Goal: Task Accomplishment & Management: Complete application form

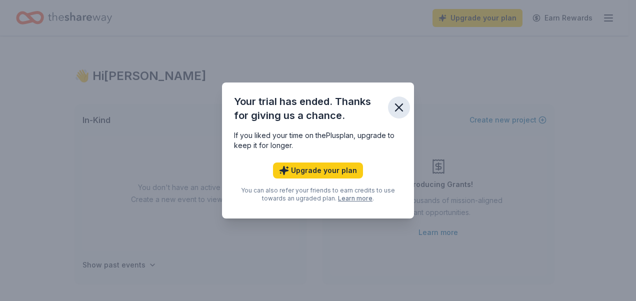
click at [401, 109] on icon "button" at bounding box center [399, 107] width 7 height 7
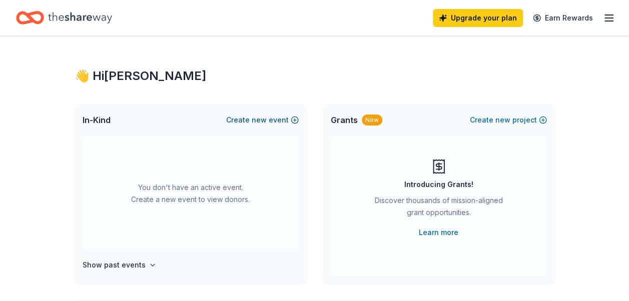
click at [276, 126] on button "Create new event" at bounding box center [262, 120] width 73 height 12
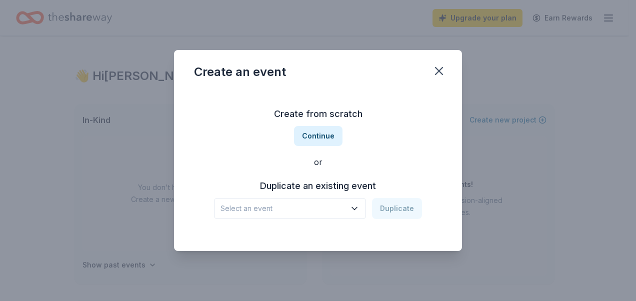
click at [310, 209] on span "Select an event" at bounding box center [283, 209] width 125 height 12
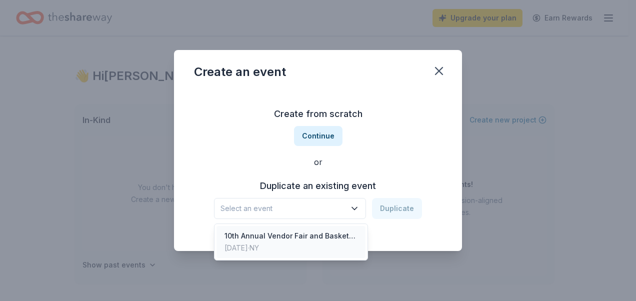
click at [315, 238] on div "10th Annual Vendor Fair and Basket Raffle" at bounding box center [291, 236] width 133 height 12
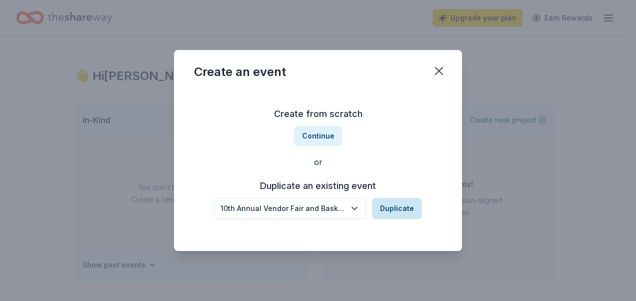
click at [406, 213] on button "Duplicate" at bounding box center [397, 208] width 50 height 21
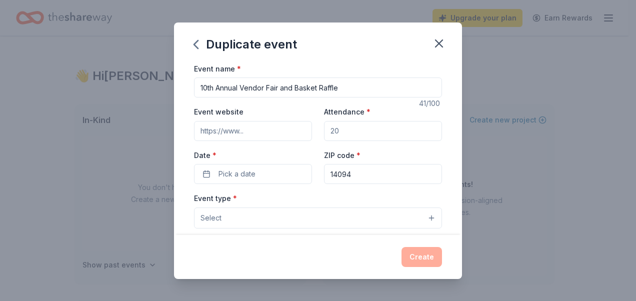
click at [205, 85] on input "10th Annual Vendor Fair and Basket Raffle" at bounding box center [318, 88] width 248 height 20
type input "11th Annual Vendor Fair and Basket Raffle"
click at [227, 171] on span "Pick a date" at bounding box center [237, 174] width 37 height 12
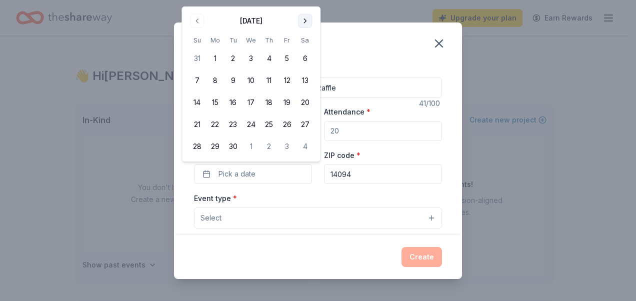
click at [302, 2] on div "Duplicate event Event name * 11th Annual Vendor Fair and Basket Raffle 41 /100 …" at bounding box center [318, 150] width 636 height 301
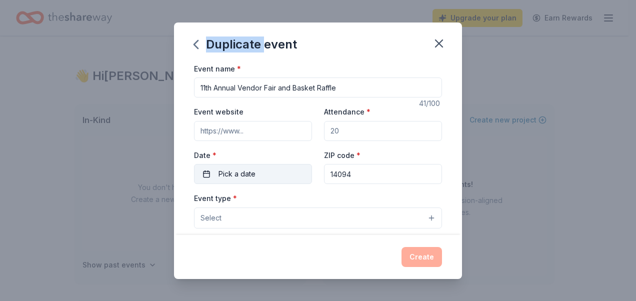
click at [245, 166] on button "Pick a date" at bounding box center [253, 174] width 118 height 20
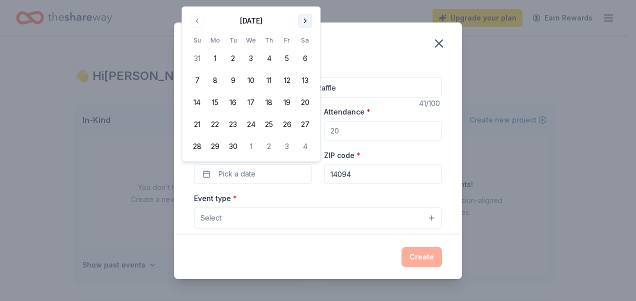
click at [304, 17] on button "Go to next month" at bounding box center [305, 21] width 14 height 14
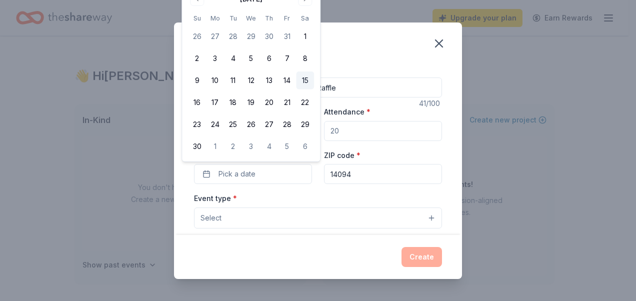
click at [303, 82] on button "15" at bounding box center [305, 81] width 18 height 18
click at [287, 220] on button "Select" at bounding box center [318, 218] width 248 height 21
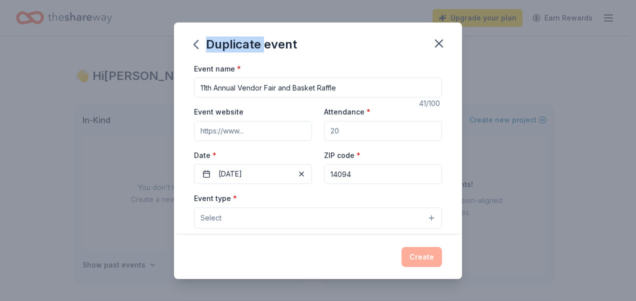
click at [287, 220] on button "Select" at bounding box center [318, 218] width 248 height 21
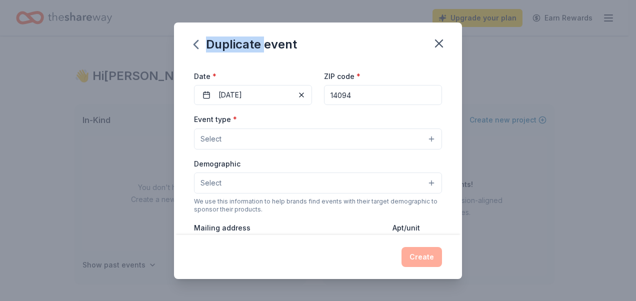
scroll to position [86, 0]
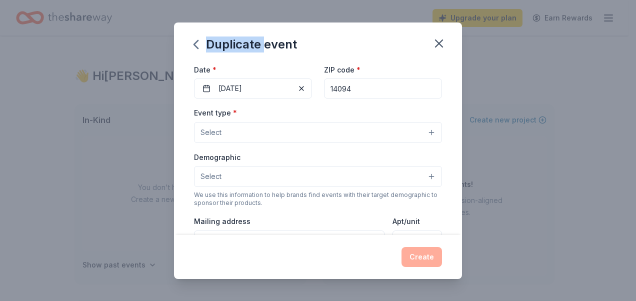
click at [409, 122] on button "Select" at bounding box center [318, 132] width 248 height 21
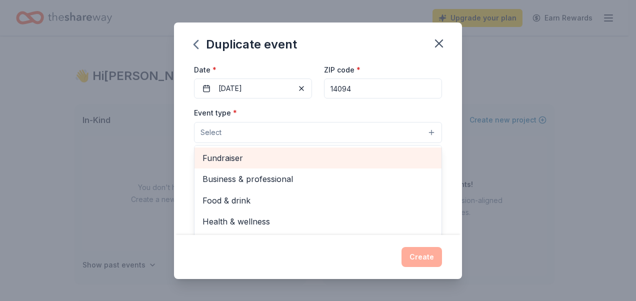
click at [245, 158] on span "Fundraiser" at bounding box center [318, 158] width 231 height 13
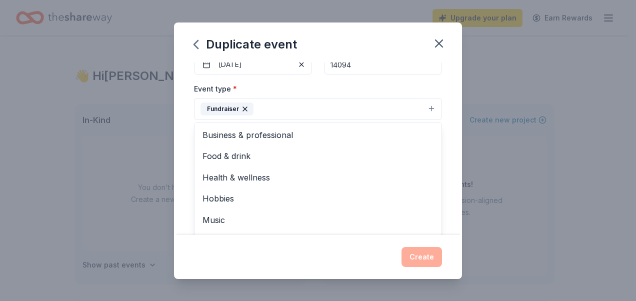
scroll to position [0, 0]
click at [275, 132] on span "Business & professional" at bounding box center [318, 135] width 231 height 13
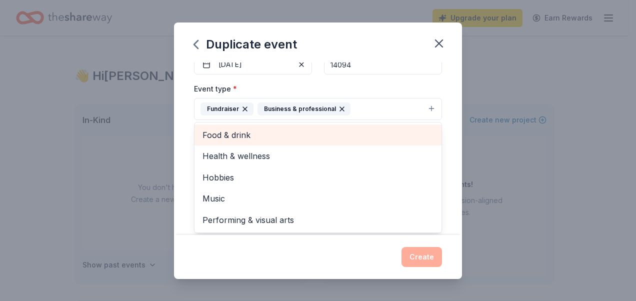
click at [340, 108] on icon "button" at bounding box center [342, 109] width 4 height 4
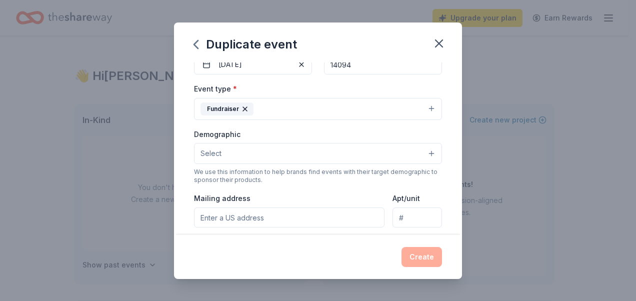
click at [304, 154] on button "Select" at bounding box center [318, 153] width 248 height 21
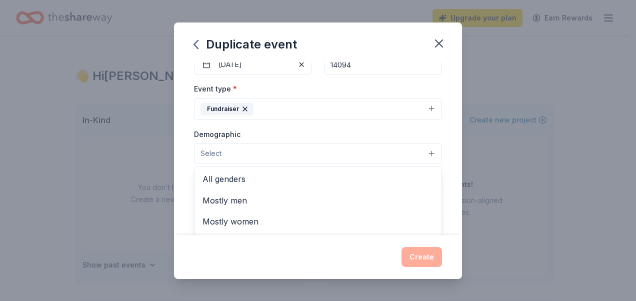
click at [257, 174] on span "All genders" at bounding box center [318, 179] width 231 height 13
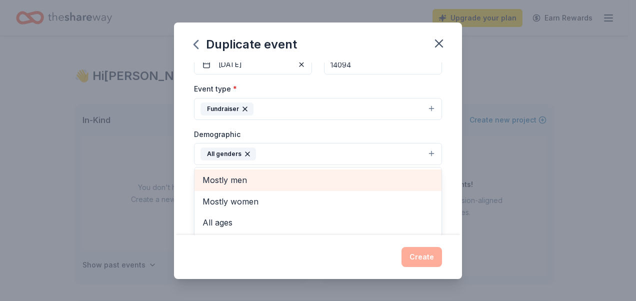
click at [242, 220] on span "All ages" at bounding box center [318, 222] width 231 height 13
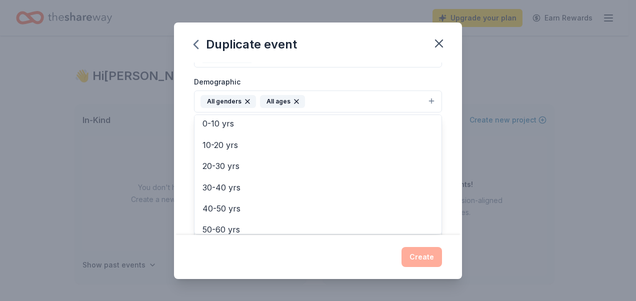
scroll to position [48, 0]
click at [224, 127] on div "0-10 yrs" at bounding box center [318, 122] width 247 height 21
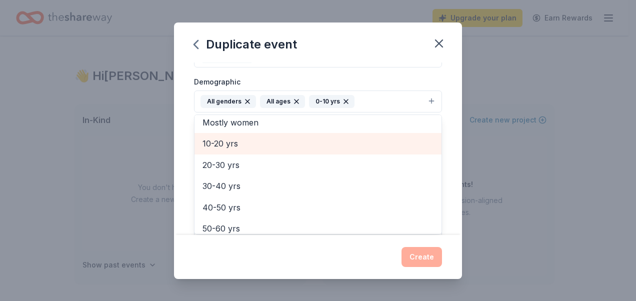
click at [221, 143] on span "10-20 yrs" at bounding box center [318, 143] width 231 height 13
click at [247, 147] on span "20-30 yrs" at bounding box center [318, 143] width 231 height 13
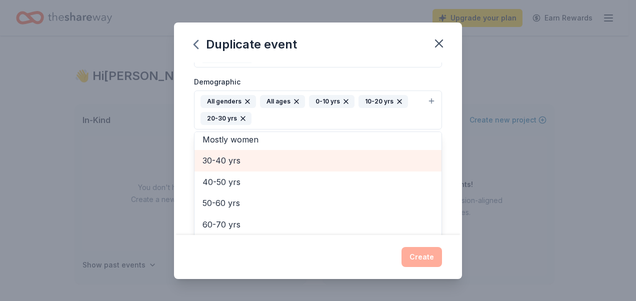
click at [248, 164] on span "30-40 yrs" at bounding box center [318, 160] width 231 height 13
click at [261, 167] on div "40-50 yrs" at bounding box center [318, 160] width 247 height 21
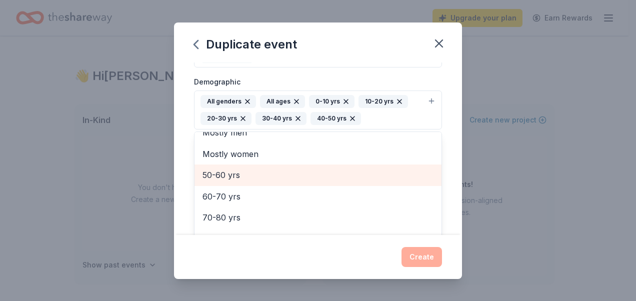
click at [344, 100] on icon "button" at bounding box center [346, 102] width 4 height 4
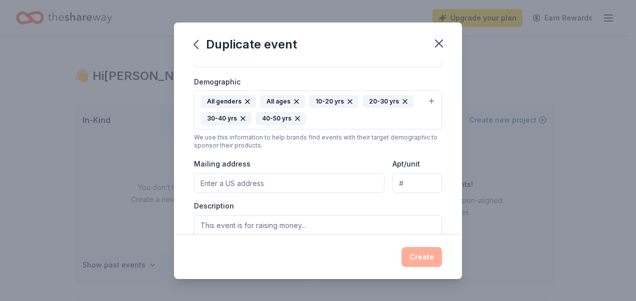
click at [348, 100] on icon "button" at bounding box center [350, 102] width 4 height 4
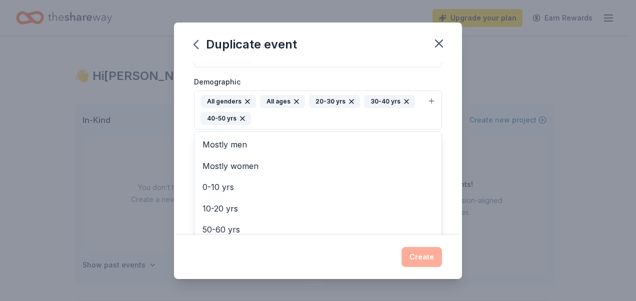
click at [348, 102] on icon "button" at bounding box center [352, 102] width 8 height 8
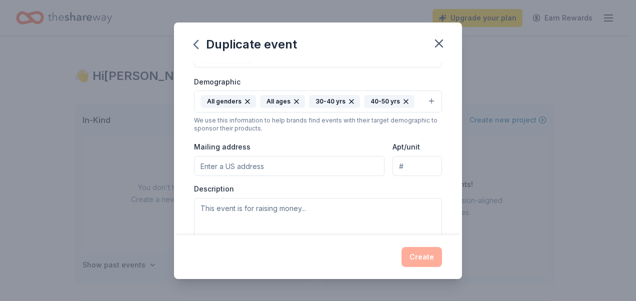
click at [350, 100] on icon "button" at bounding box center [352, 102] width 4 height 4
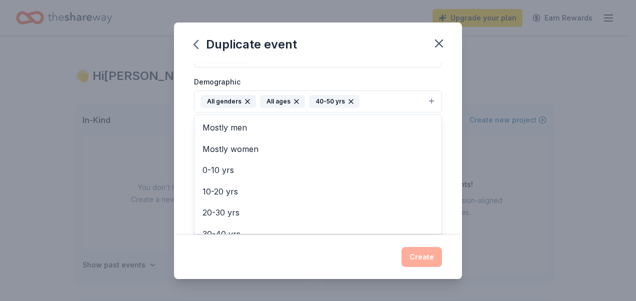
click at [347, 101] on icon "button" at bounding box center [351, 102] width 8 height 8
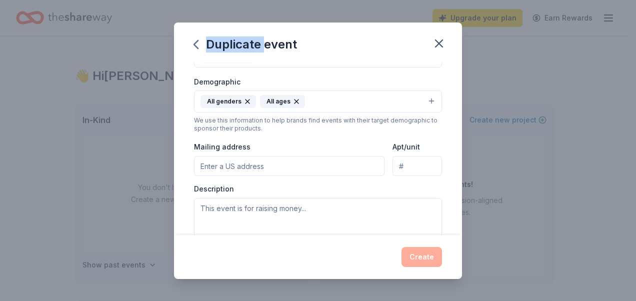
click at [290, 167] on input "Mailing address" at bounding box center [289, 166] width 191 height 20
type input "4043 Lake Avenue, Lockport, NY, 14094"
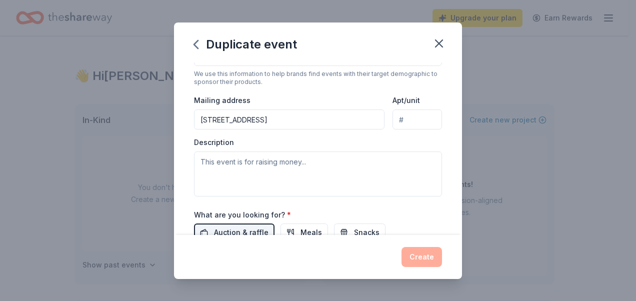
scroll to position [209, 0]
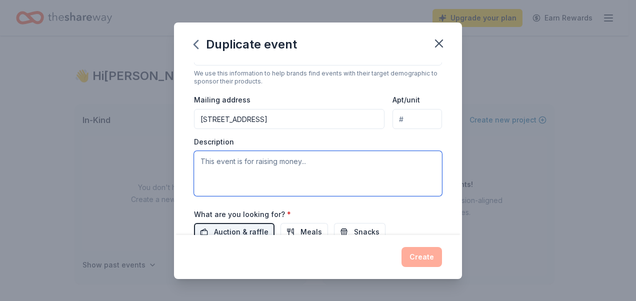
click at [349, 163] on textarea at bounding box center [318, 173] width 248 height 45
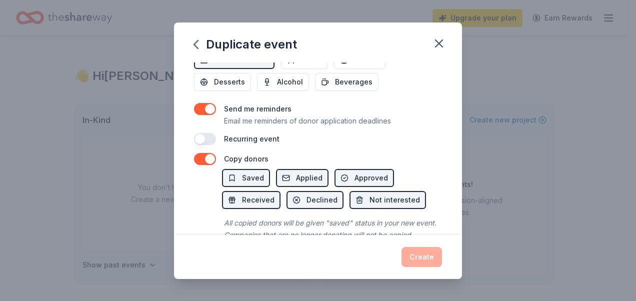
scroll to position [414, 0]
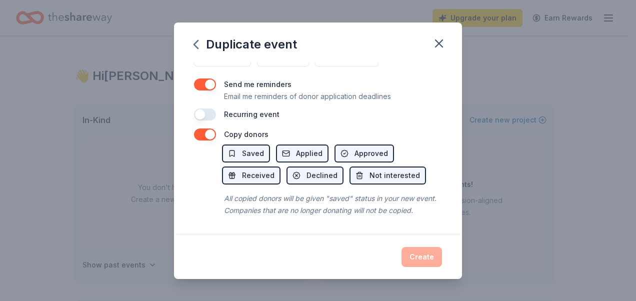
type textarea "This event raises money for ongoing expenses for the Auxiliary and the local co…"
click at [428, 243] on div "Create" at bounding box center [318, 257] width 288 height 44
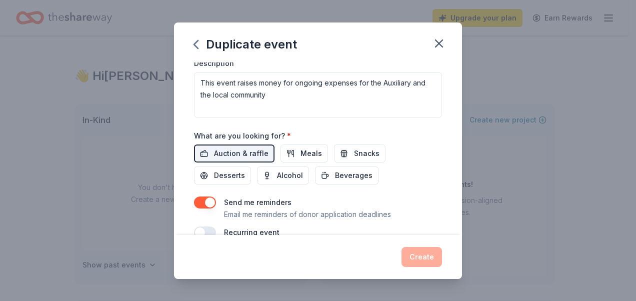
scroll to position [288, 0]
click at [247, 156] on span "Auction & raffle" at bounding box center [241, 153] width 55 height 12
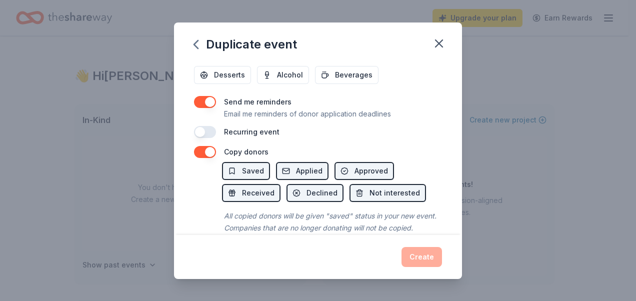
scroll to position [414, 0]
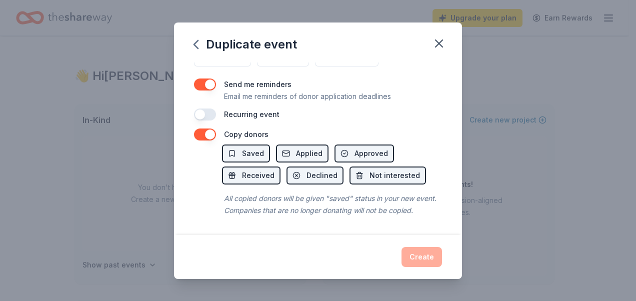
click at [420, 264] on div "Create" at bounding box center [318, 257] width 248 height 20
click at [425, 262] on div "Create" at bounding box center [318, 257] width 248 height 20
click at [257, 148] on span "Saved" at bounding box center [253, 154] width 22 height 12
click at [252, 148] on span "Saved" at bounding box center [253, 154] width 22 height 12
click at [298, 148] on span "Applied" at bounding box center [309, 154] width 27 height 12
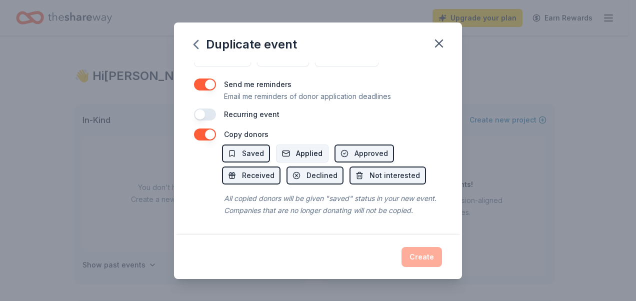
click at [303, 148] on span "Applied" at bounding box center [309, 154] width 27 height 12
click at [370, 170] on span "Not interested" at bounding box center [395, 176] width 51 height 12
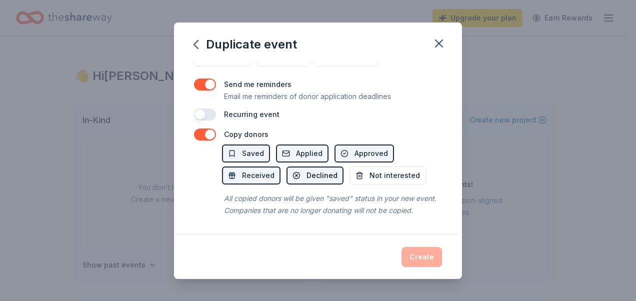
click at [304, 167] on button "Declined" at bounding box center [315, 176] width 57 height 18
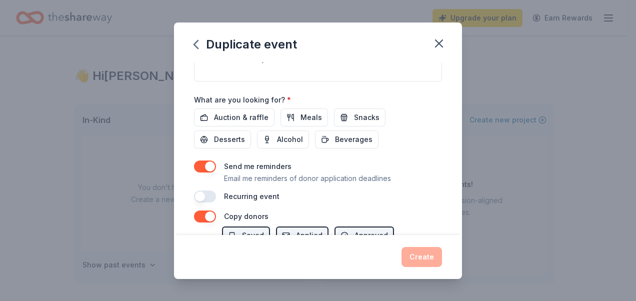
scroll to position [321, 0]
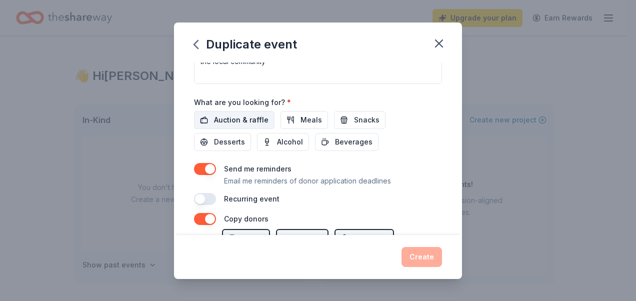
click at [247, 121] on span "Auction & raffle" at bounding box center [241, 120] width 55 height 12
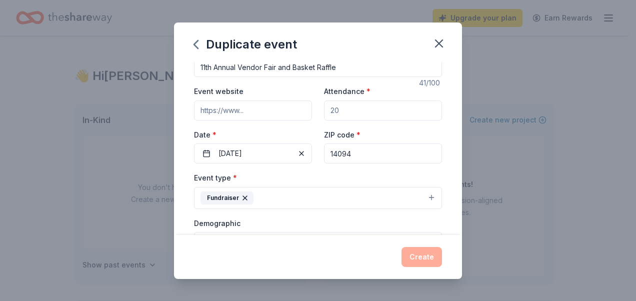
scroll to position [0, 0]
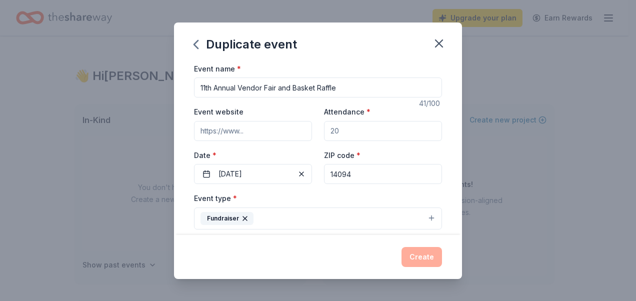
click at [382, 121] on input "Attendance *" at bounding box center [383, 131] width 118 height 20
type input "30"
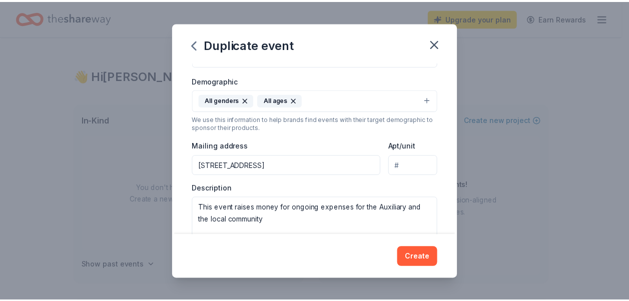
scroll to position [165, 0]
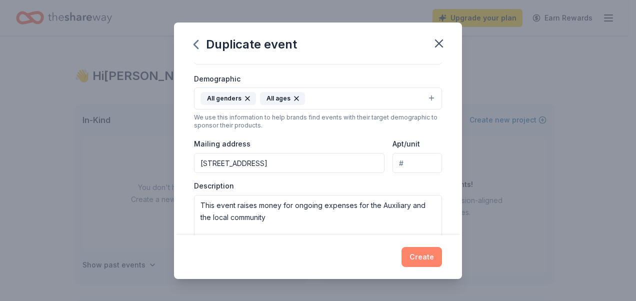
click at [422, 262] on button "Create" at bounding box center [422, 257] width 41 height 20
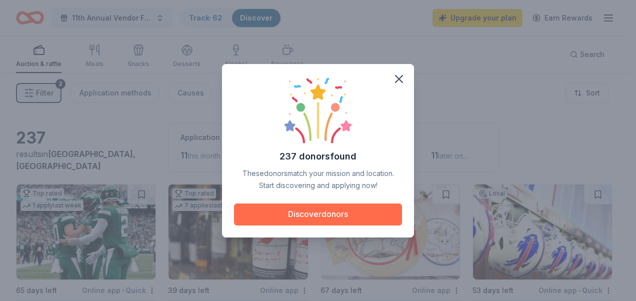
click at [360, 210] on button "Discover donors" at bounding box center [318, 215] width 168 height 22
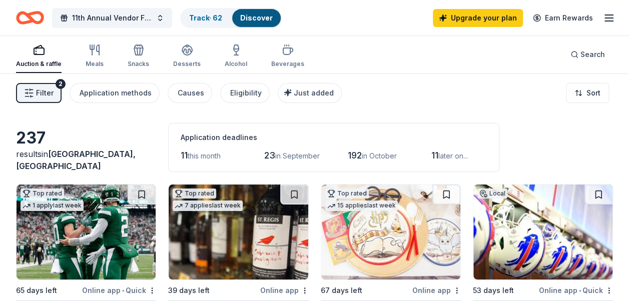
click at [554, 237] on img at bounding box center [542, 232] width 139 height 95
click at [596, 191] on button at bounding box center [598, 195] width 28 height 20
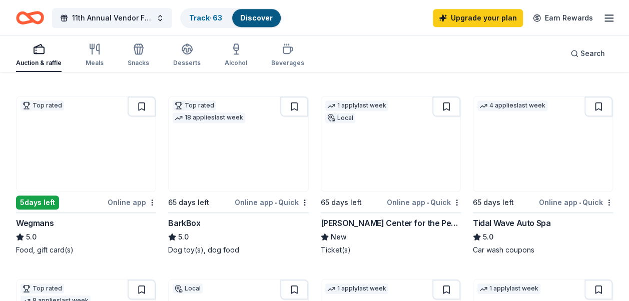
scroll to position [285, 0]
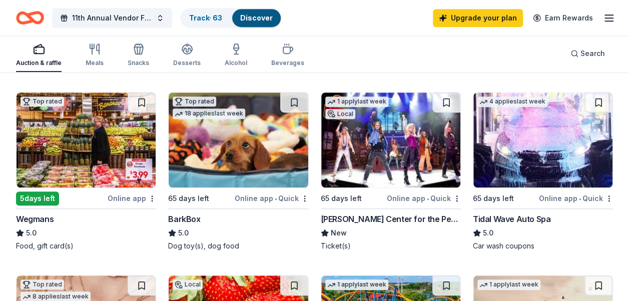
click at [118, 152] on img at bounding box center [86, 140] width 139 height 95
click at [143, 102] on button at bounding box center [142, 103] width 28 height 20
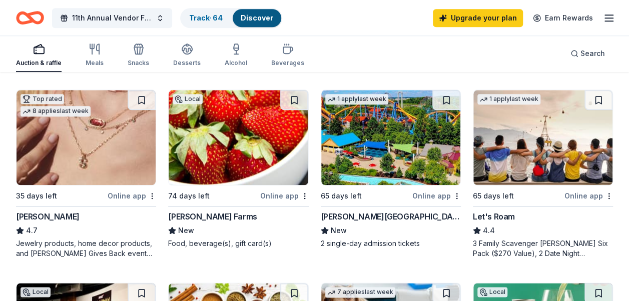
scroll to position [472, 0]
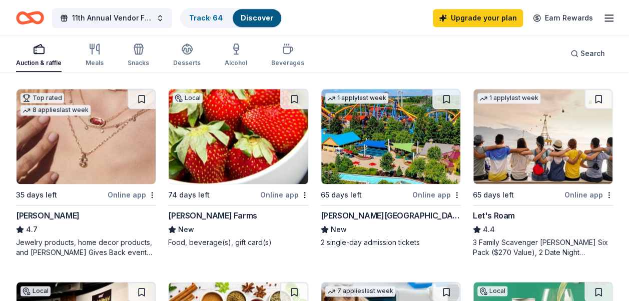
click at [231, 146] on img at bounding box center [238, 136] width 139 height 95
click at [296, 100] on button at bounding box center [294, 99] width 28 height 20
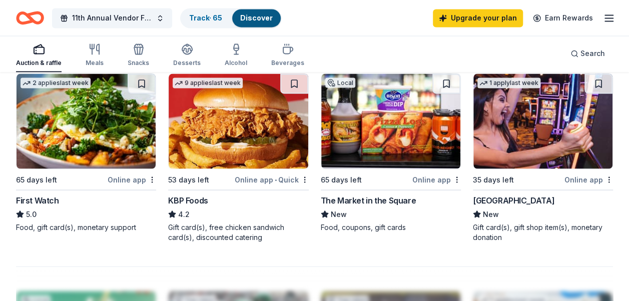
scroll to position [864, 0]
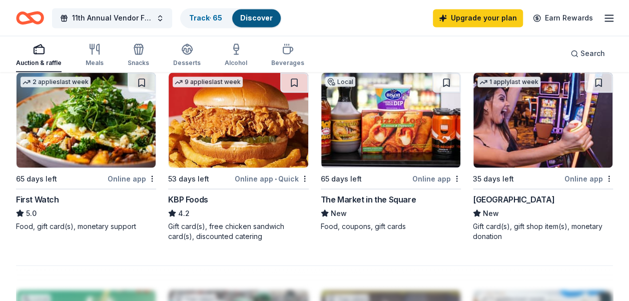
click at [416, 120] on img at bounding box center [390, 120] width 139 height 95
click at [446, 81] on button at bounding box center [446, 83] width 28 height 20
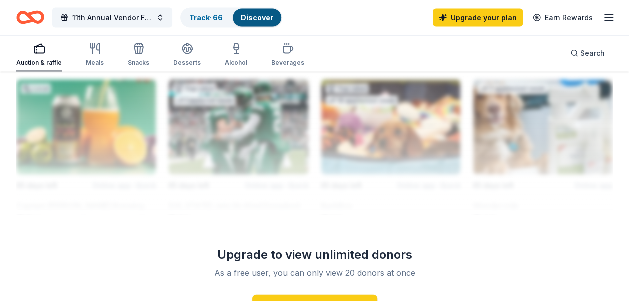
scroll to position [1074, 0]
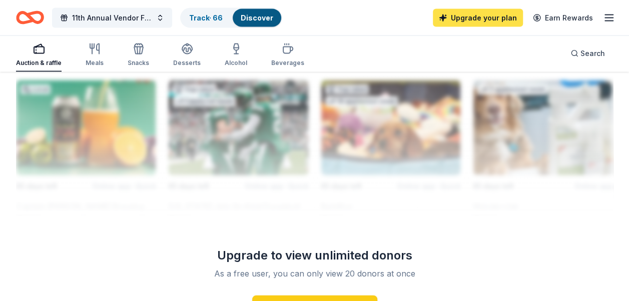
click at [452, 21] on link "Upgrade your plan" at bounding box center [478, 18] width 90 height 18
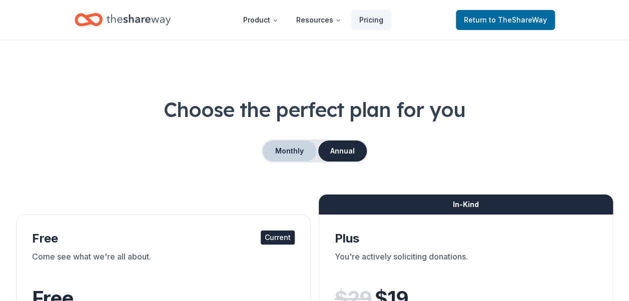
click at [286, 159] on button "Monthly" at bounding box center [290, 151] width 54 height 21
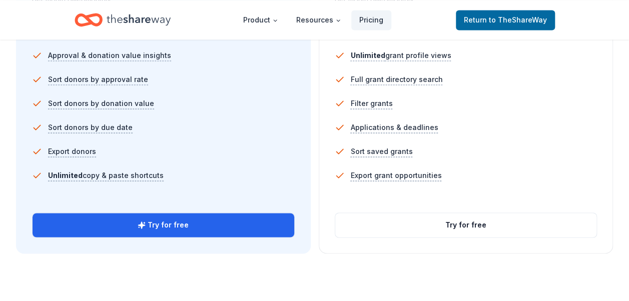
scroll to position [712, 0]
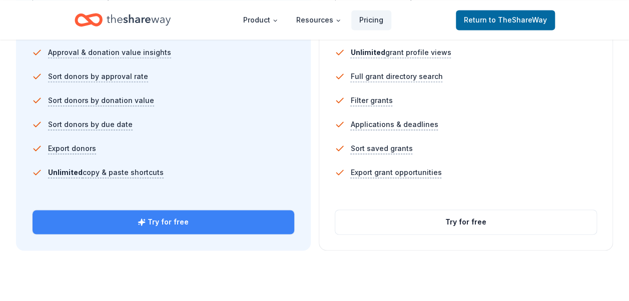
click at [194, 221] on button "Try for free" at bounding box center [164, 222] width 262 height 24
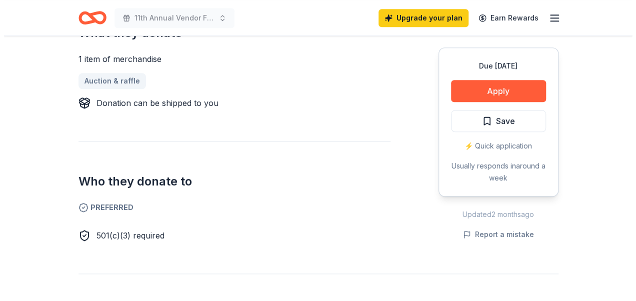
scroll to position [428, 0]
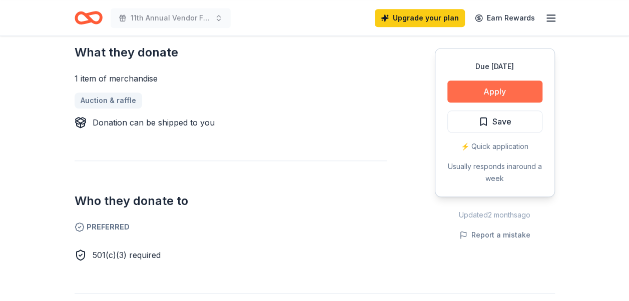
click at [513, 88] on button "Apply" at bounding box center [494, 92] width 95 height 22
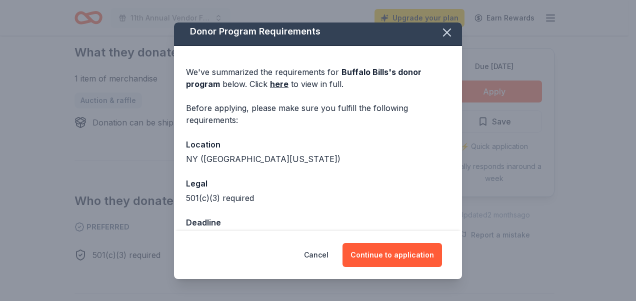
scroll to position [31, 0]
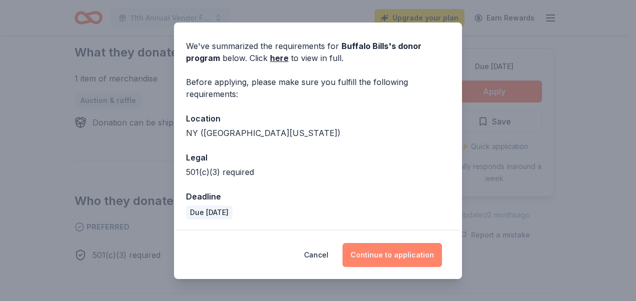
click at [399, 255] on button "Continue to application" at bounding box center [393, 255] width 100 height 24
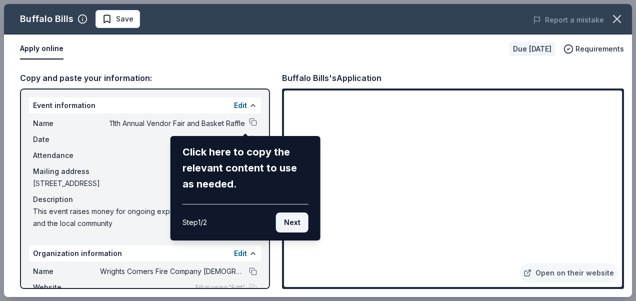
click at [295, 219] on button "Next" at bounding box center [292, 223] width 33 height 20
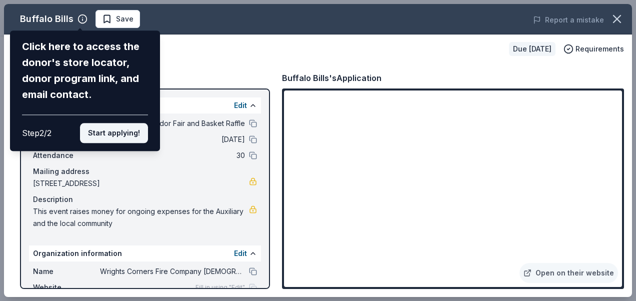
click at [122, 134] on button "Start applying!" at bounding box center [114, 133] width 68 height 20
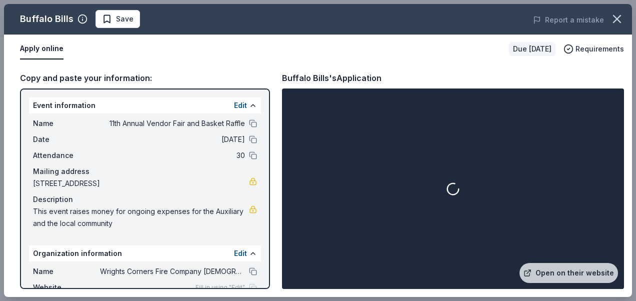
scroll to position [62, 0]
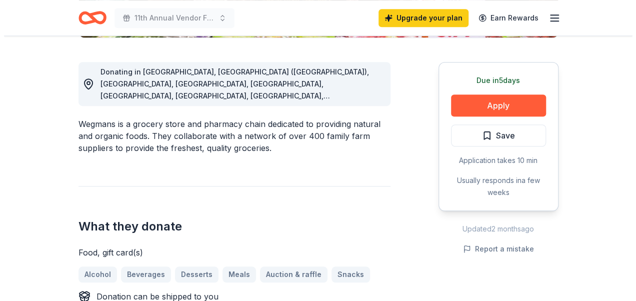
scroll to position [271, 0]
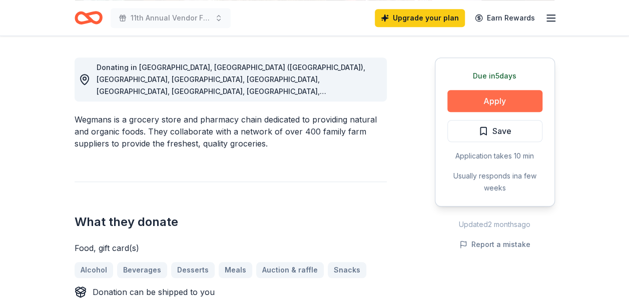
click at [509, 98] on button "Apply" at bounding box center [494, 101] width 95 height 22
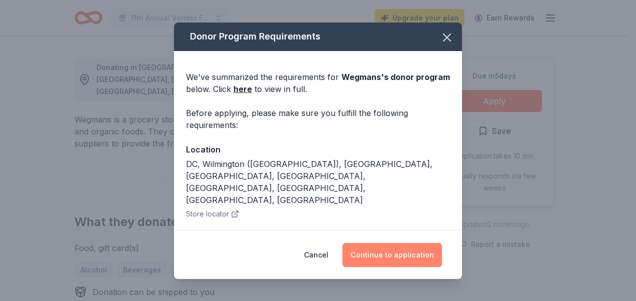
click at [394, 260] on button "Continue to application" at bounding box center [393, 255] width 100 height 24
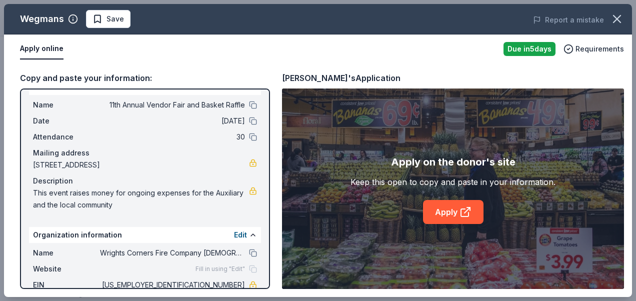
scroll to position [62, 0]
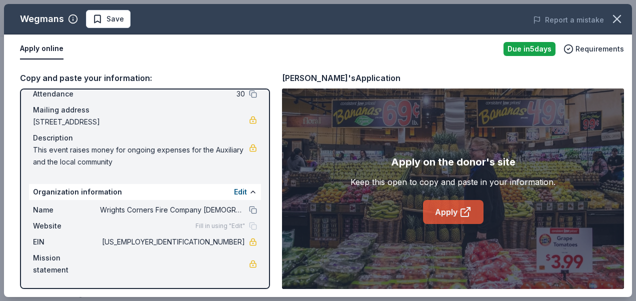
click at [443, 207] on link "Apply" at bounding box center [453, 212] width 61 height 24
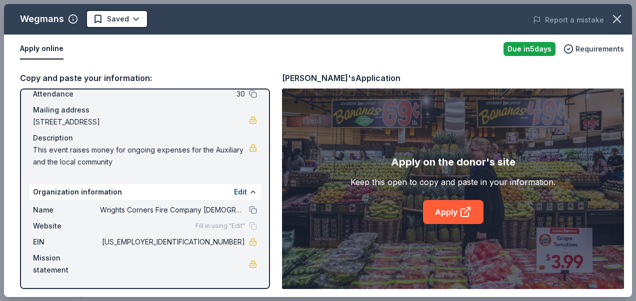
click at [221, 246] on span "[US_EMPLOYER_IDENTIFICATION_NUMBER]" at bounding box center [172, 242] width 145 height 12
click at [218, 246] on span "[US_EMPLOYER_IDENTIFICATION_NUMBER]" at bounding box center [172, 242] width 145 height 12
drag, startPoint x: 198, startPoint y: 243, endPoint x: 225, endPoint y: 240, distance: 27.1
click at [225, 240] on span "[US_EMPLOYER_IDENTIFICATION_NUMBER]" at bounding box center [172, 242] width 145 height 12
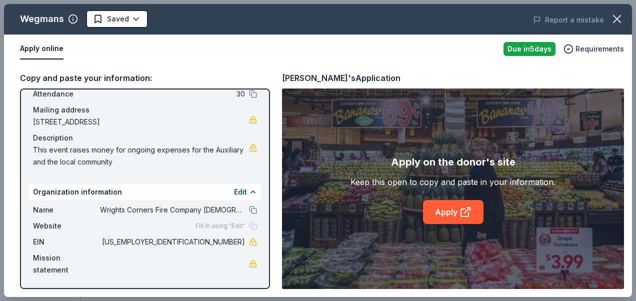
click at [225, 240] on span "[US_EMPLOYER_IDENTIFICATION_NUMBER]" at bounding box center [172, 242] width 145 height 12
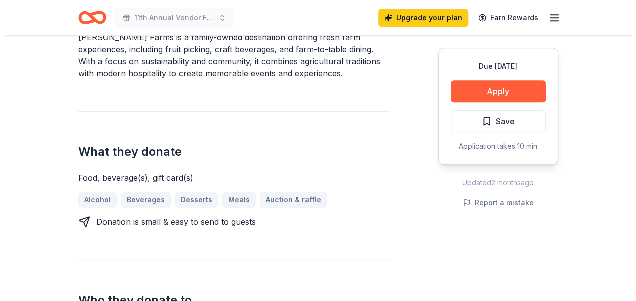
scroll to position [331, 0]
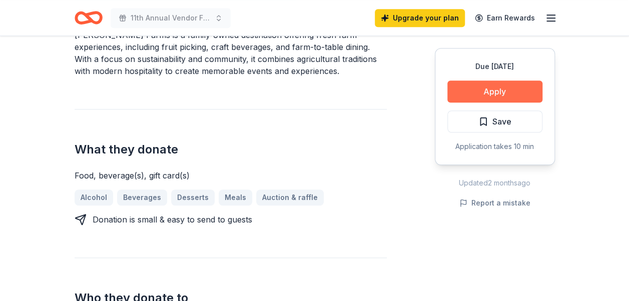
click at [520, 86] on button "Apply" at bounding box center [494, 92] width 95 height 22
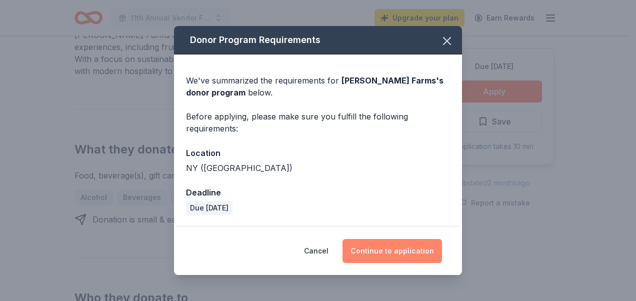
click at [424, 249] on button "Continue to application" at bounding box center [393, 251] width 100 height 24
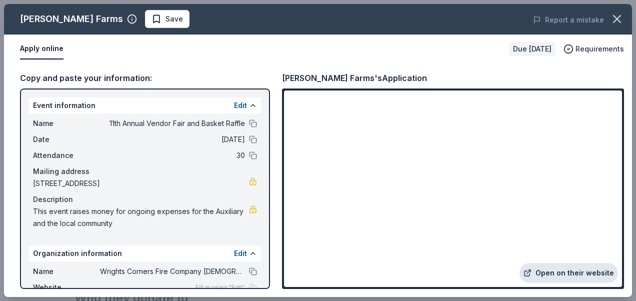
click at [559, 273] on link "Open on their website" at bounding box center [569, 273] width 99 height 20
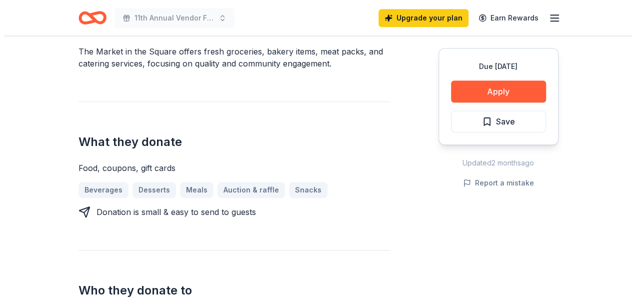
scroll to position [318, 0]
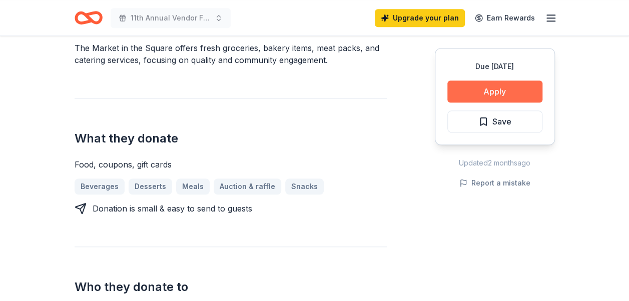
click at [501, 91] on button "Apply" at bounding box center [494, 92] width 95 height 22
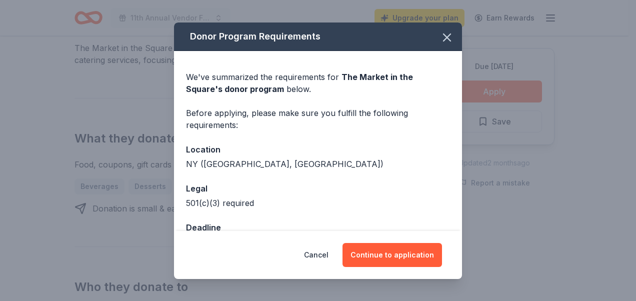
scroll to position [31, 0]
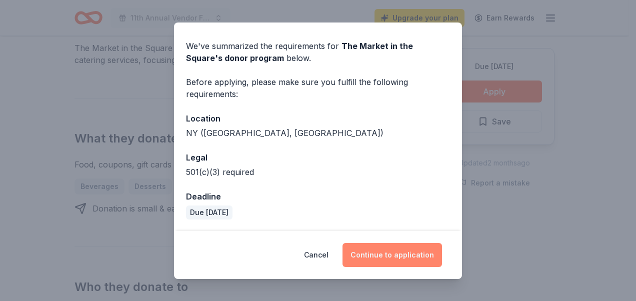
click at [413, 256] on button "Continue to application" at bounding box center [393, 255] width 100 height 24
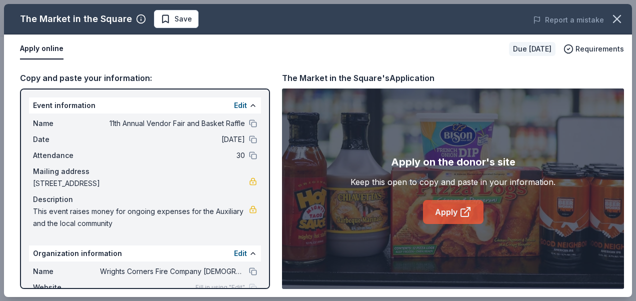
click at [460, 213] on icon at bounding box center [466, 212] width 12 height 12
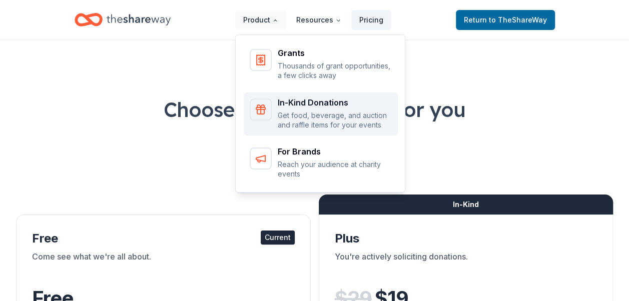
click at [261, 104] on icon "Main" at bounding box center [261, 110] width 12 height 12
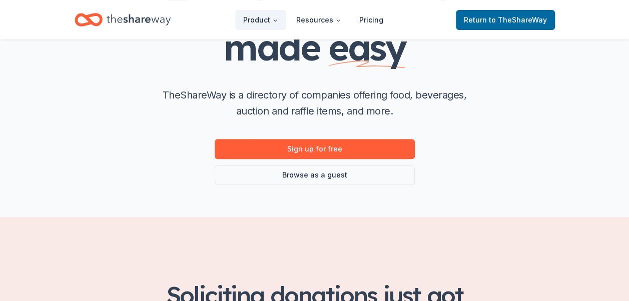
scroll to position [120, 0]
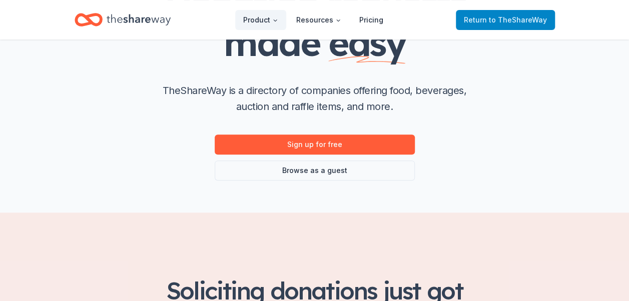
click at [527, 13] on link "Return to TheShareWay" at bounding box center [505, 20] width 99 height 20
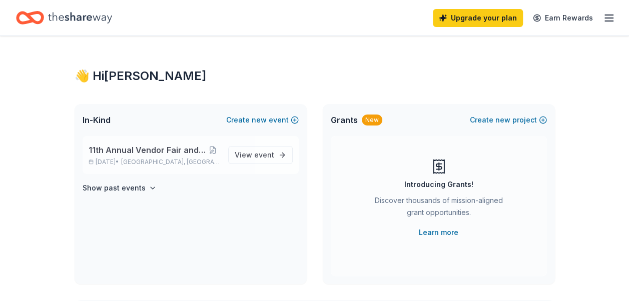
click at [165, 156] on div "11th Annual Vendor Fair and Basket Raffle [DATE] • [GEOGRAPHIC_DATA], [GEOGRAPH…" at bounding box center [155, 155] width 132 height 22
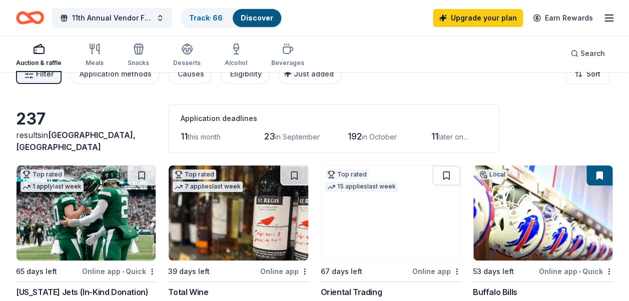
scroll to position [16, 0]
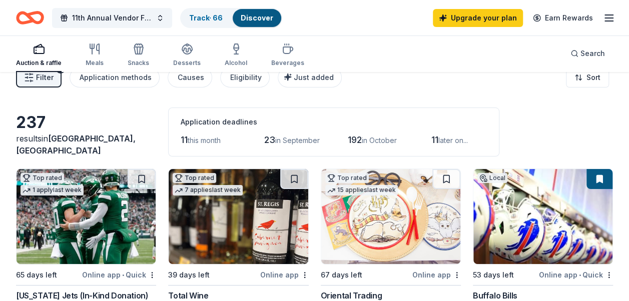
click at [588, 85] on html "11th Annual Vendor Fair and Basket Raffle Track · 66 Discover Upgrade your plan…" at bounding box center [314, 134] width 629 height 301
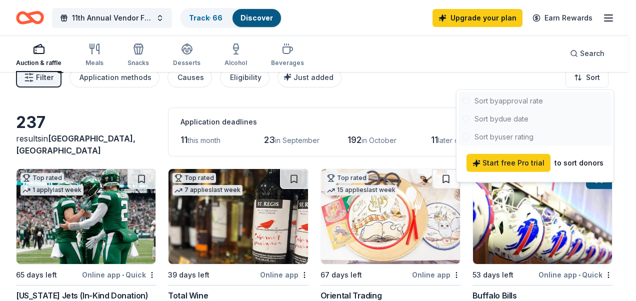
click at [627, 122] on html "11th Annual Vendor Fair and Basket Raffle Track · 66 Discover Upgrade your plan…" at bounding box center [318, 134] width 636 height 301
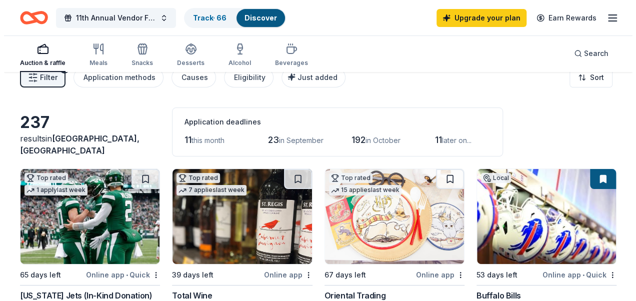
scroll to position [0, 0]
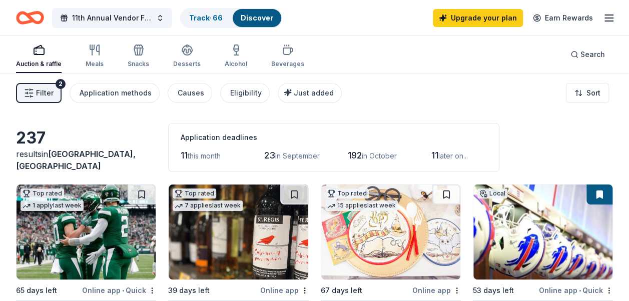
click at [32, 97] on icon "button" at bounding box center [29, 93] width 10 height 10
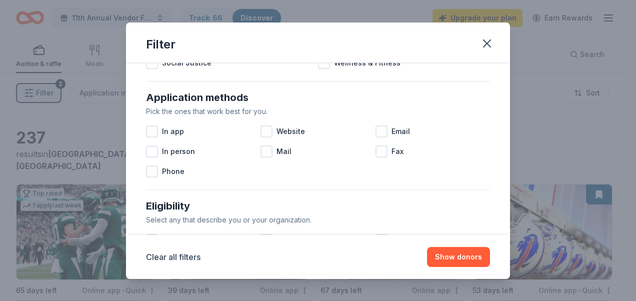
scroll to position [162, 0]
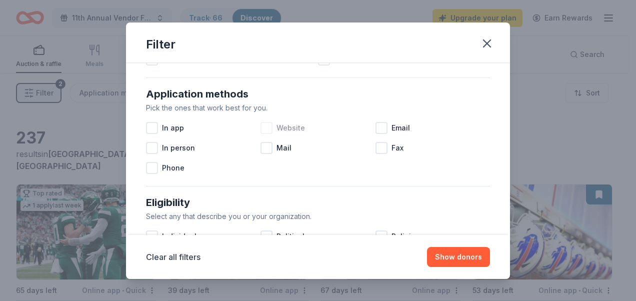
click at [262, 130] on div at bounding box center [267, 128] width 12 height 12
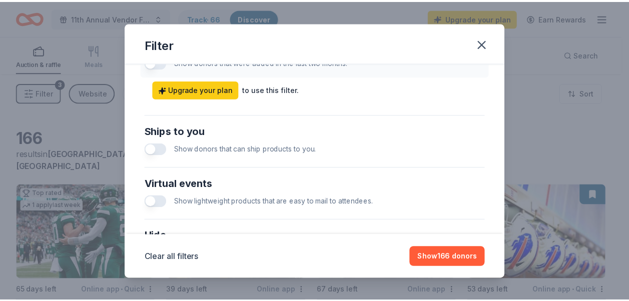
scroll to position [434, 0]
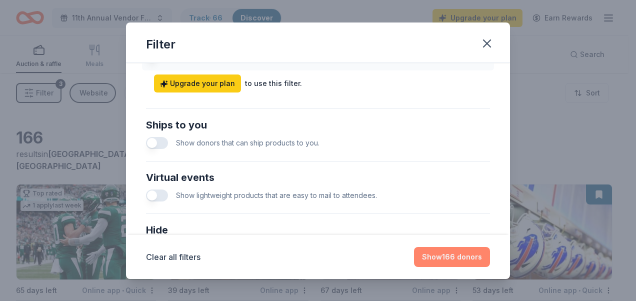
click at [452, 260] on button "Show 166 donors" at bounding box center [452, 257] width 76 height 20
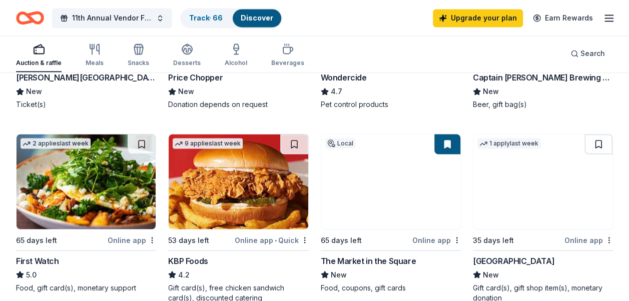
scroll to position [795, 0]
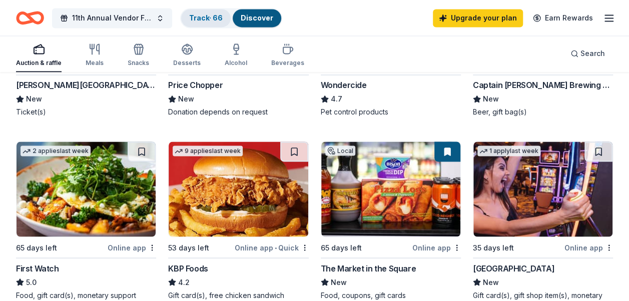
click at [215, 21] on link "Track · 66" at bounding box center [206, 18] width 34 height 9
click at [205, 17] on link "Track · 66" at bounding box center [206, 18] width 34 height 9
click at [138, 20] on span "11th Annual Vendor Fair and Basket Raffle" at bounding box center [112, 18] width 80 height 12
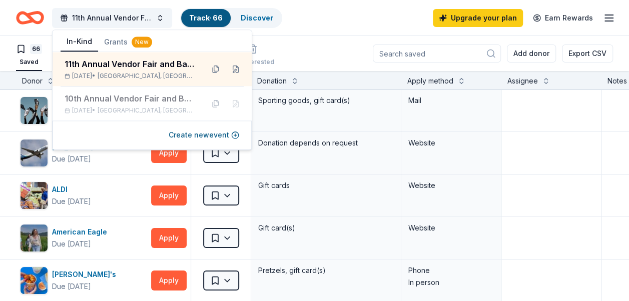
click at [337, 49] on div "66 Saved Applied Approved Received Declined Not interested Add donor Export CSV" at bounding box center [314, 53] width 597 height 35
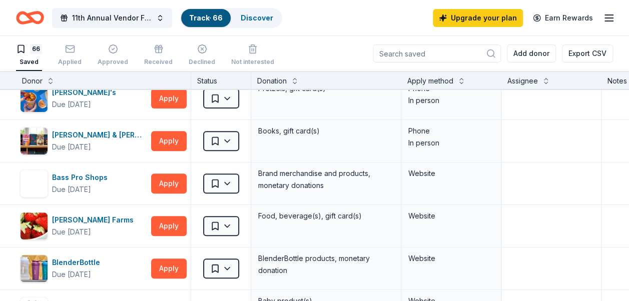
scroll to position [183, 0]
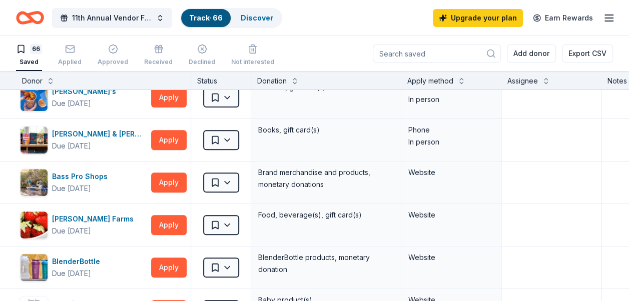
click at [224, 227] on html "11th Annual Vendor Fair and Basket Raffle Track · 66 Discover Upgrade your plan…" at bounding box center [314, 150] width 629 height 301
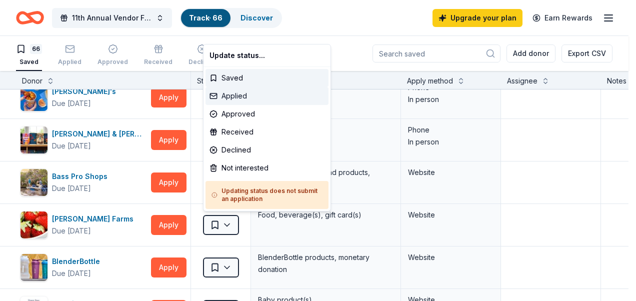
click at [245, 100] on div "Applied" at bounding box center [267, 96] width 123 height 18
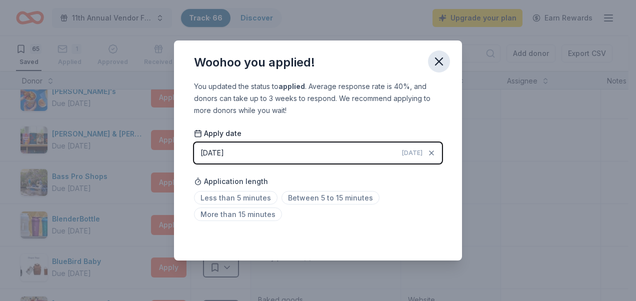
click at [436, 63] on icon "button" at bounding box center [439, 62] width 14 height 14
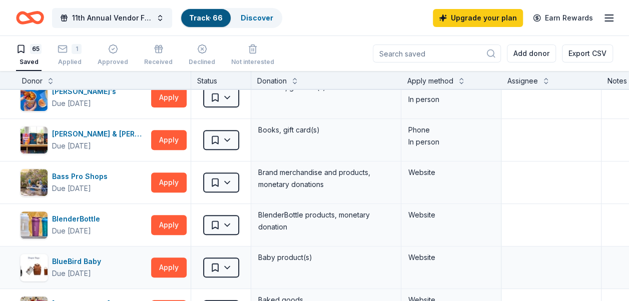
click at [268, 247] on div "Baby product(s)" at bounding box center [326, 268] width 150 height 42
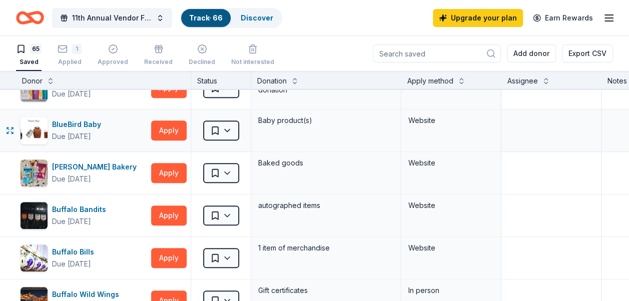
scroll to position [322, 0]
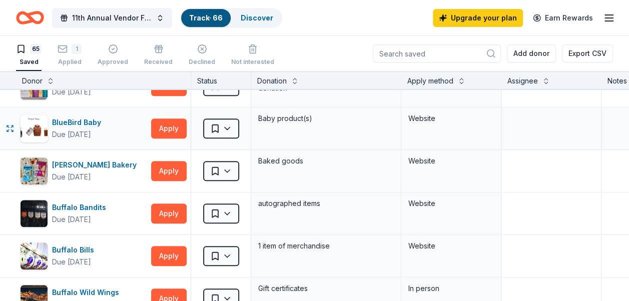
click at [223, 253] on html "11th Annual Vendor Fair and Basket Raffle Track · 66 Discover Upgrade your plan…" at bounding box center [314, 150] width 629 height 301
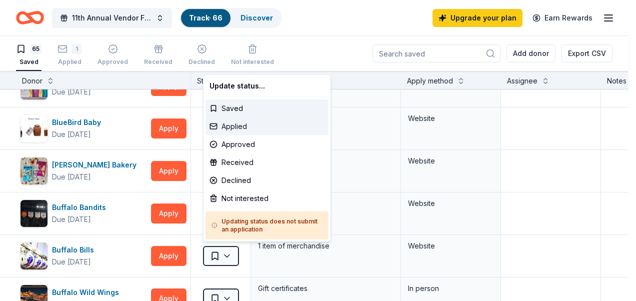
click at [258, 130] on div "Applied" at bounding box center [267, 127] width 123 height 18
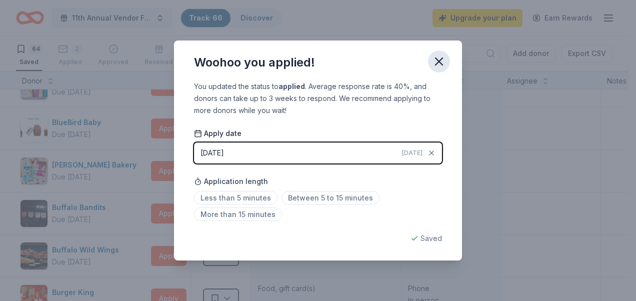
click at [431, 67] on button "button" at bounding box center [439, 62] width 22 height 22
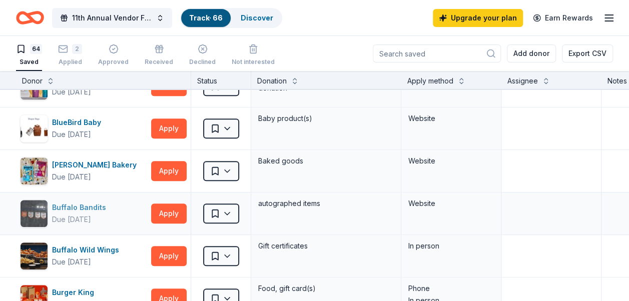
click at [89, 203] on div "Buffalo Bandits" at bounding box center [81, 208] width 58 height 12
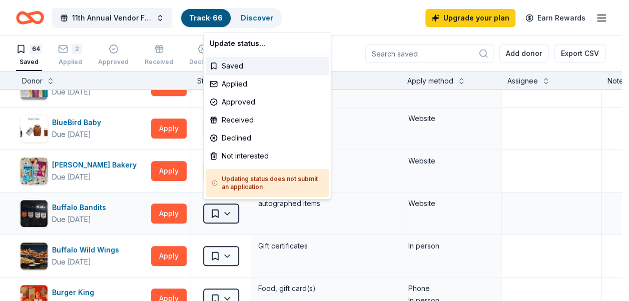
click at [223, 213] on html "11th Annual Vendor Fair and Basket Raffle Track · 66 Discover Upgrade your plan…" at bounding box center [314, 150] width 629 height 301
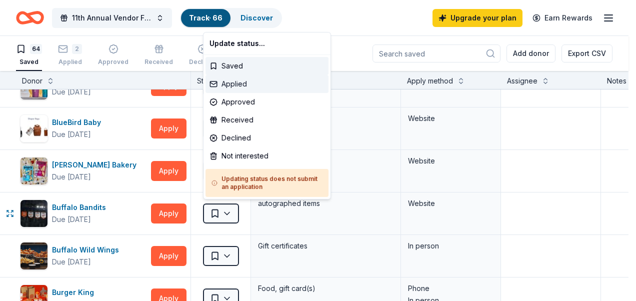
click at [236, 84] on div "Applied" at bounding box center [267, 84] width 123 height 18
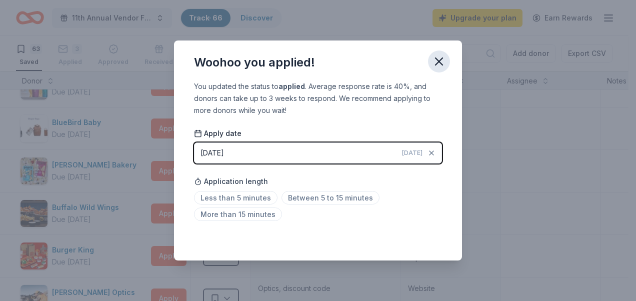
click at [441, 61] on icon "button" at bounding box center [439, 62] width 14 height 14
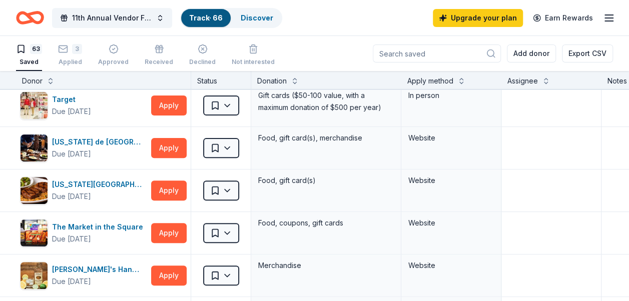
scroll to position [2051, 0]
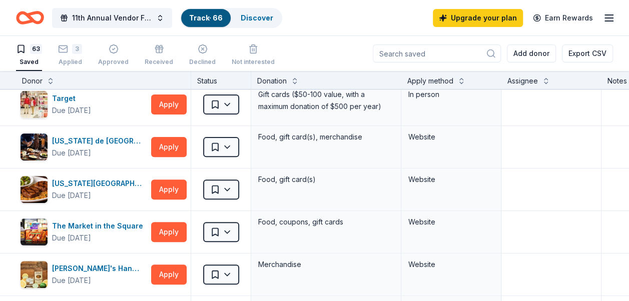
click at [213, 220] on html "11th Annual Vendor Fair and Basket Raffle Track · 66 Discover Upgrade your plan…" at bounding box center [314, 150] width 629 height 301
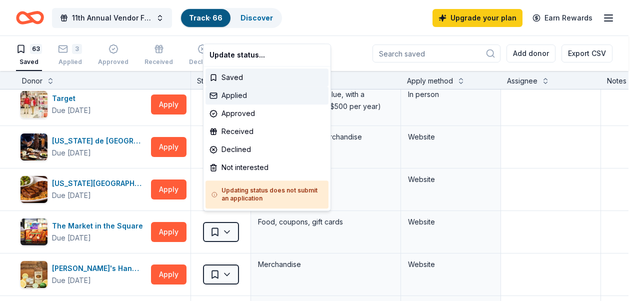
click at [240, 96] on div "Applied" at bounding box center [267, 96] width 123 height 18
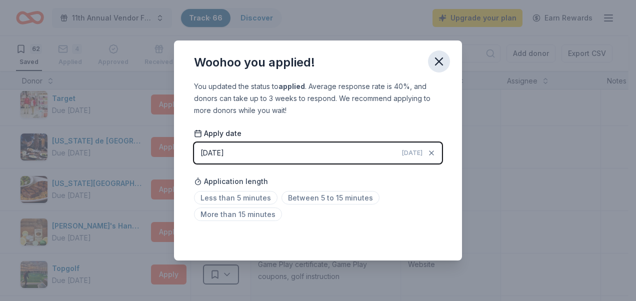
click at [437, 57] on icon "button" at bounding box center [439, 62] width 14 height 14
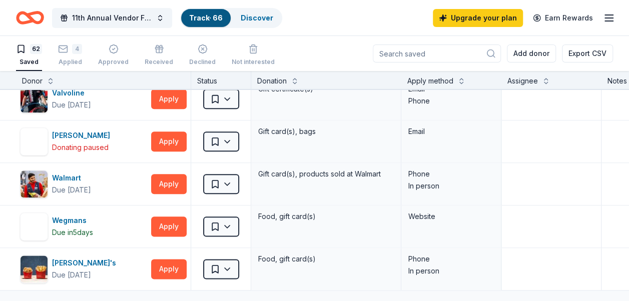
scroll to position [2447, 0]
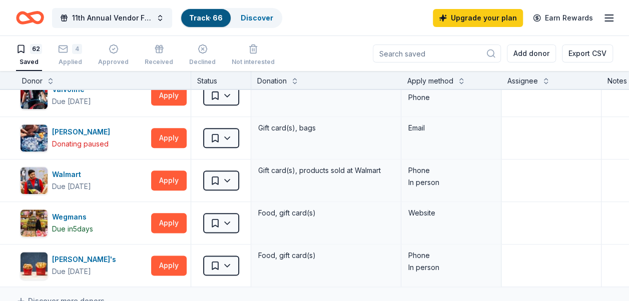
click at [226, 215] on html "11th Annual Vendor Fair and Basket Raffle Track · 66 Discover Upgrade your plan…" at bounding box center [314, 150] width 629 height 301
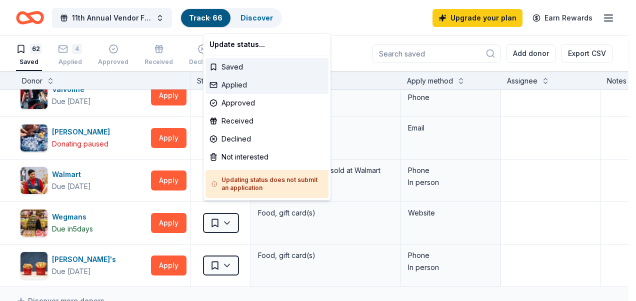
click at [244, 85] on div "Applied" at bounding box center [267, 85] width 123 height 18
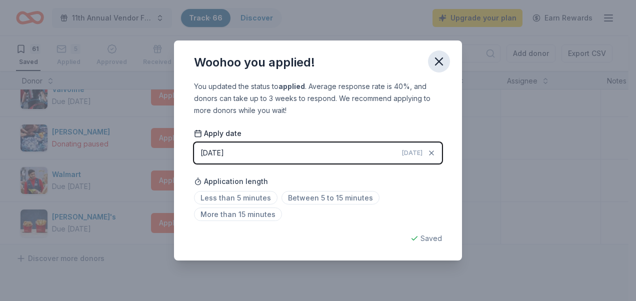
click at [440, 64] on icon "button" at bounding box center [439, 62] width 14 height 14
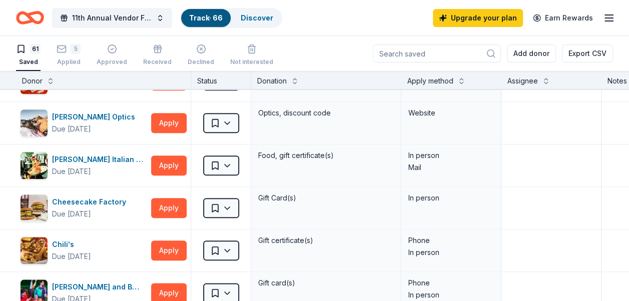
scroll to position [498, 0]
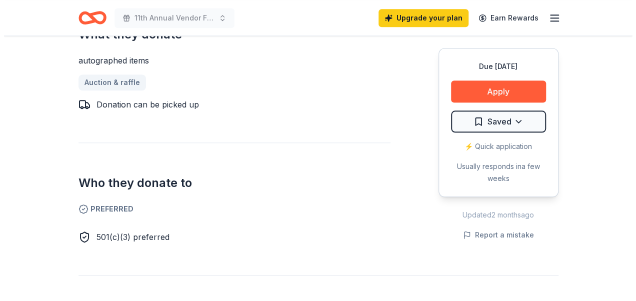
scroll to position [430, 0]
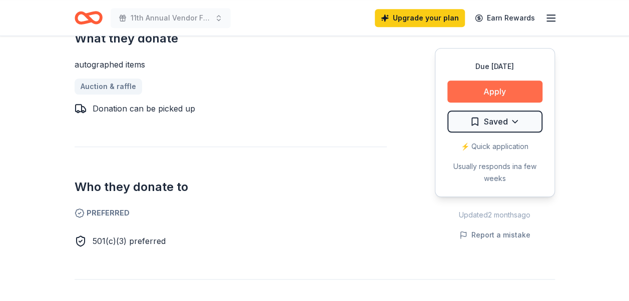
click at [517, 89] on button "Apply" at bounding box center [494, 92] width 95 height 22
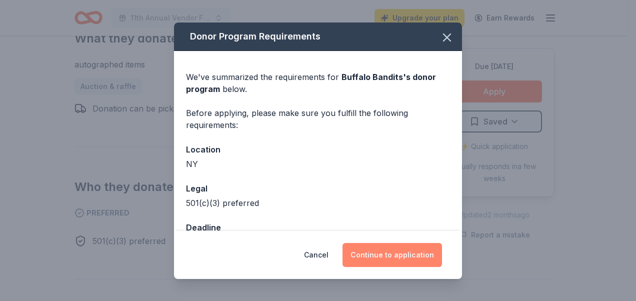
click at [410, 250] on button "Continue to application" at bounding box center [393, 255] width 100 height 24
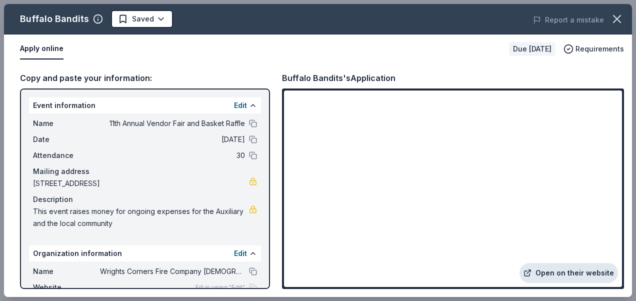
click at [571, 272] on link "Open on their website" at bounding box center [569, 273] width 99 height 20
